Goal: Use online tool/utility: Utilize a website feature to perform a specific function

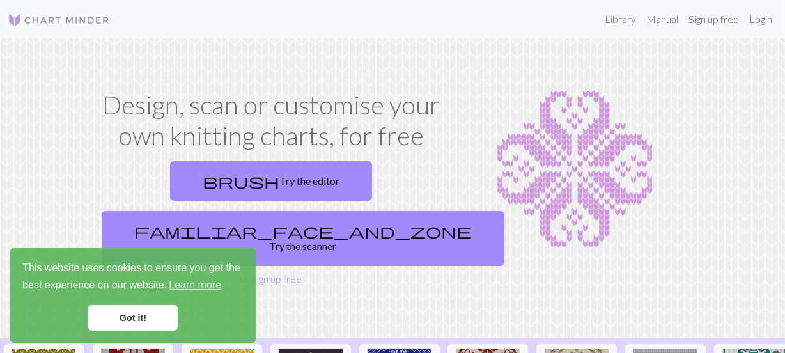
click at [154, 317] on link "Got it!" at bounding box center [133, 318] width 90 height 26
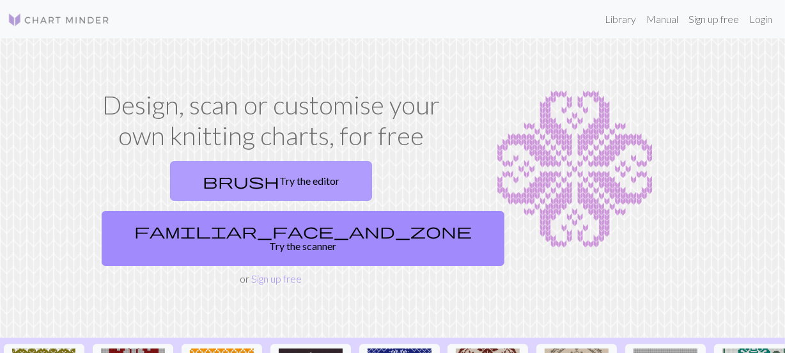
click at [180, 177] on link "brush Try the editor" at bounding box center [271, 181] width 202 height 40
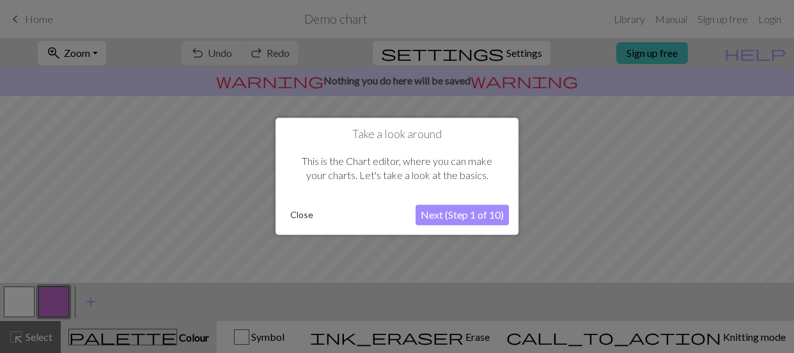
click at [294, 215] on button "Close" at bounding box center [301, 215] width 33 height 19
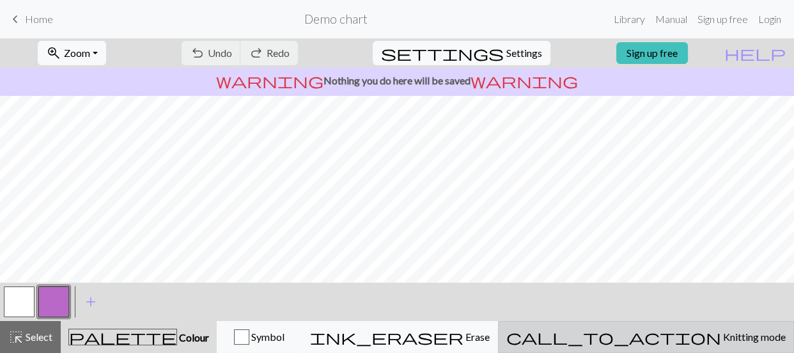
click at [721, 331] on span "Knitting mode" at bounding box center [753, 337] width 65 height 12
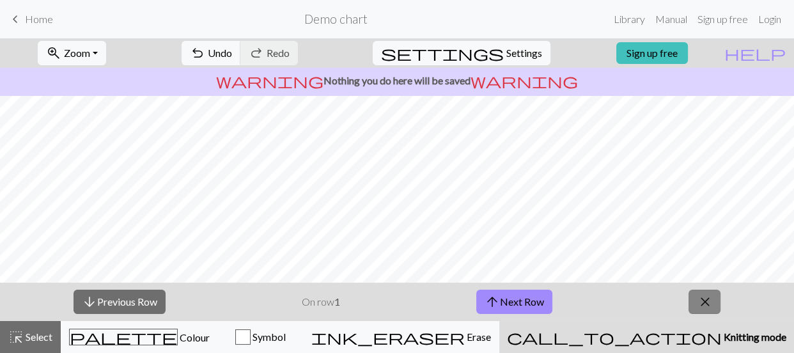
click at [705, 299] on span "close" at bounding box center [704, 302] width 15 height 18
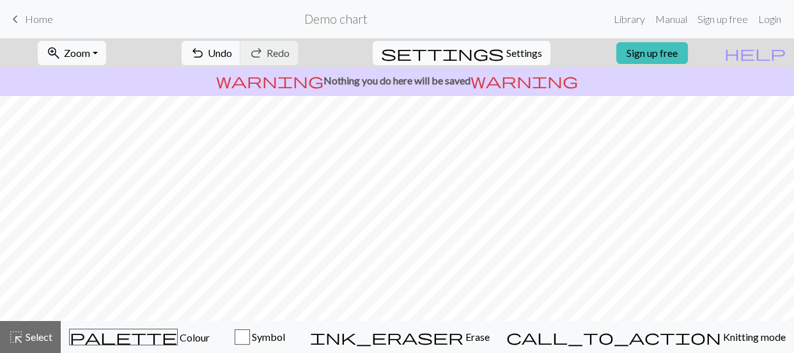
click at [509, 52] on span "Settings" at bounding box center [525, 52] width 36 height 15
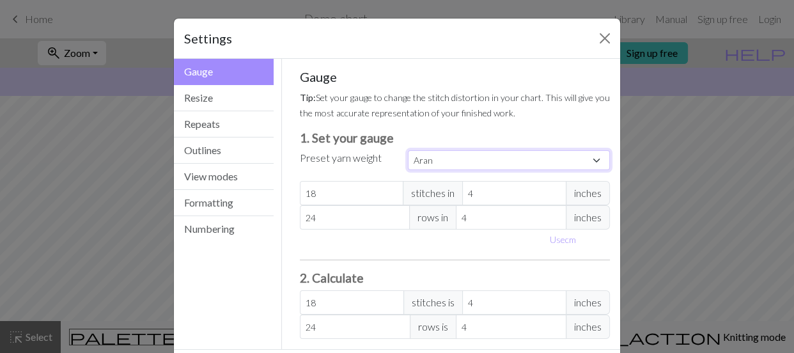
click at [590, 157] on select "Custom Square Lace Light Fingering Fingering Sport Double knit Worsted Aran Bul…" at bounding box center [509, 160] width 202 height 20
select select "sport"
click at [408, 150] on select "Custom Square Lace Light Fingering Fingering Sport Double knit Worsted Aran Bul…" at bounding box center [509, 160] width 202 height 20
type input "24"
type input "34"
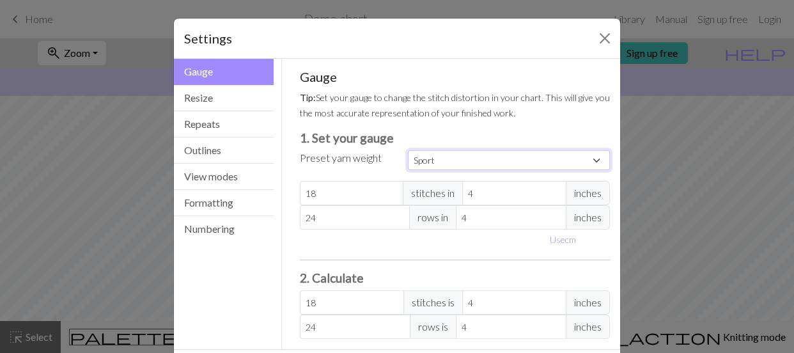
type input "24"
type input "34"
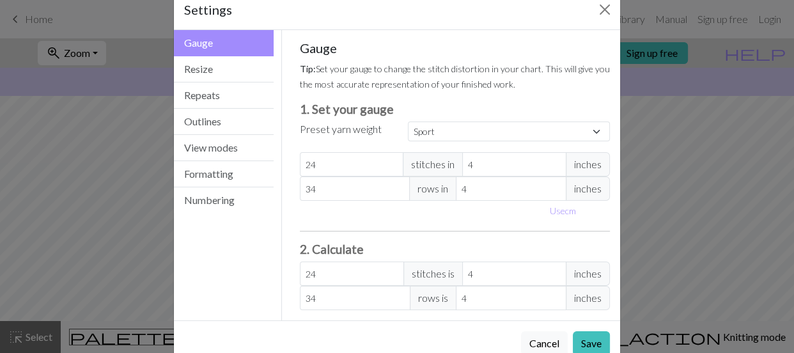
scroll to position [24, 0]
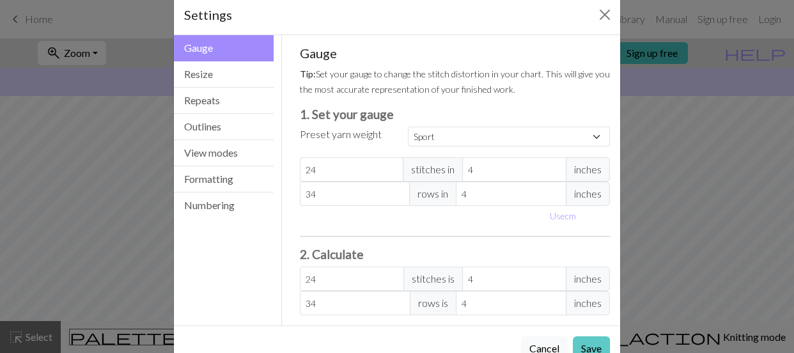
click at [597, 345] on button "Save" at bounding box center [591, 348] width 37 height 24
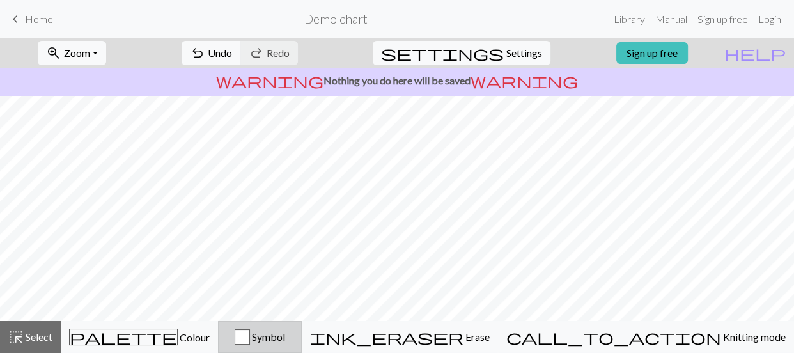
click at [250, 335] on div "button" at bounding box center [242, 336] width 15 height 15
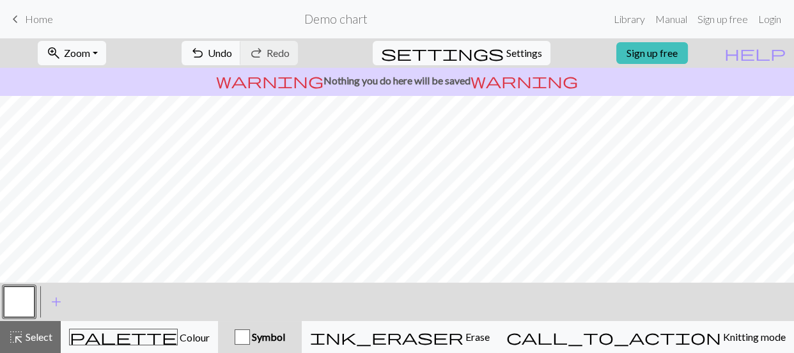
click at [250, 335] on div "button" at bounding box center [242, 336] width 15 height 15
click at [26, 22] on span "Home" at bounding box center [39, 19] width 28 height 12
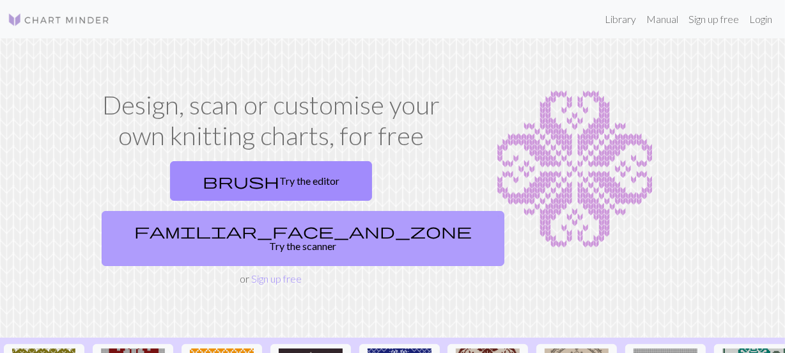
click at [341, 211] on link "familiar_face_and_zone Try the scanner" at bounding box center [303, 238] width 403 height 55
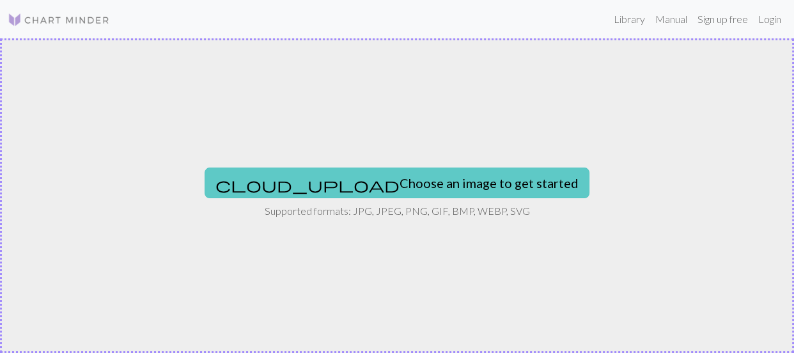
click at [354, 182] on button "cloud_upload Choose an image to get started" at bounding box center [397, 183] width 385 height 31
type input "C:\fakepath\001-nike-logos-swoosh-black.jpg"
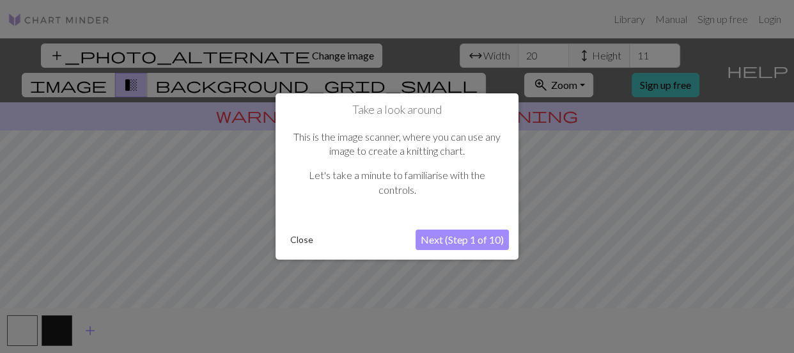
click at [304, 243] on button "Close" at bounding box center [301, 239] width 33 height 19
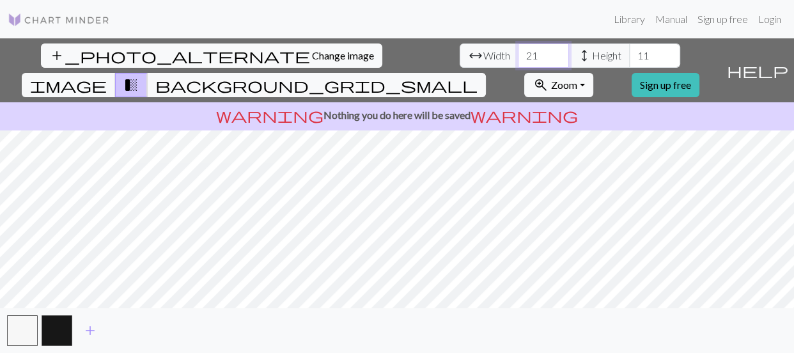
click at [518, 51] on input "21" at bounding box center [543, 55] width 51 height 24
click at [518, 51] on input "22" at bounding box center [543, 55] width 51 height 24
click at [518, 51] on input "23" at bounding box center [543, 55] width 51 height 24
click at [518, 51] on input "24" at bounding box center [543, 55] width 51 height 24
click at [518, 51] on input "25" at bounding box center [543, 55] width 51 height 24
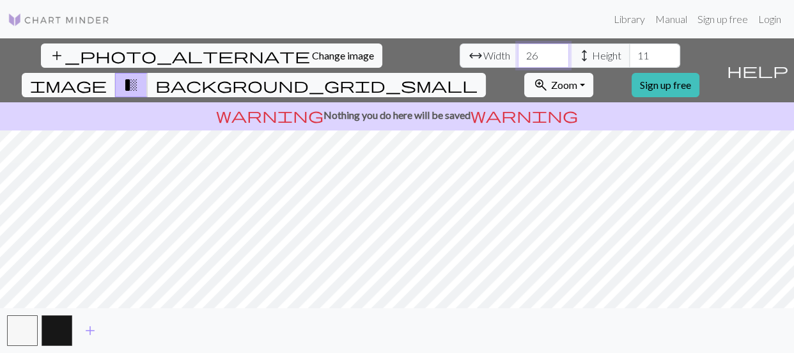
click at [518, 51] on input "26" at bounding box center [543, 55] width 51 height 24
click at [518, 51] on input "27" at bounding box center [543, 55] width 51 height 24
click at [518, 51] on input "28" at bounding box center [543, 55] width 51 height 24
click at [518, 51] on input "29" at bounding box center [543, 55] width 51 height 24
click at [518, 51] on input "30" at bounding box center [543, 55] width 51 height 24
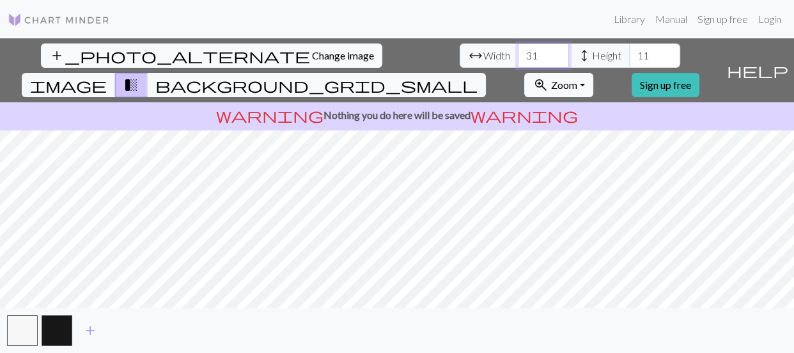
click at [518, 51] on input "31" at bounding box center [543, 55] width 51 height 24
click at [518, 51] on input "32" at bounding box center [543, 55] width 51 height 24
click at [518, 51] on input "33" at bounding box center [543, 55] width 51 height 24
click at [518, 51] on input "34" at bounding box center [543, 55] width 51 height 24
click at [518, 51] on input "35" at bounding box center [543, 55] width 51 height 24
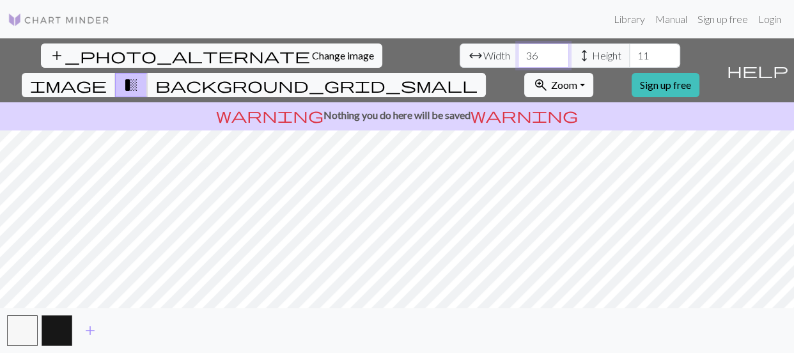
click at [518, 51] on input "36" at bounding box center [543, 55] width 51 height 24
click at [518, 51] on input "37" at bounding box center [543, 55] width 51 height 24
click at [518, 51] on input "38" at bounding box center [543, 55] width 51 height 24
type input "39"
click at [518, 51] on input "39" at bounding box center [543, 55] width 51 height 24
